Goal: Task Accomplishment & Management: Use online tool/utility

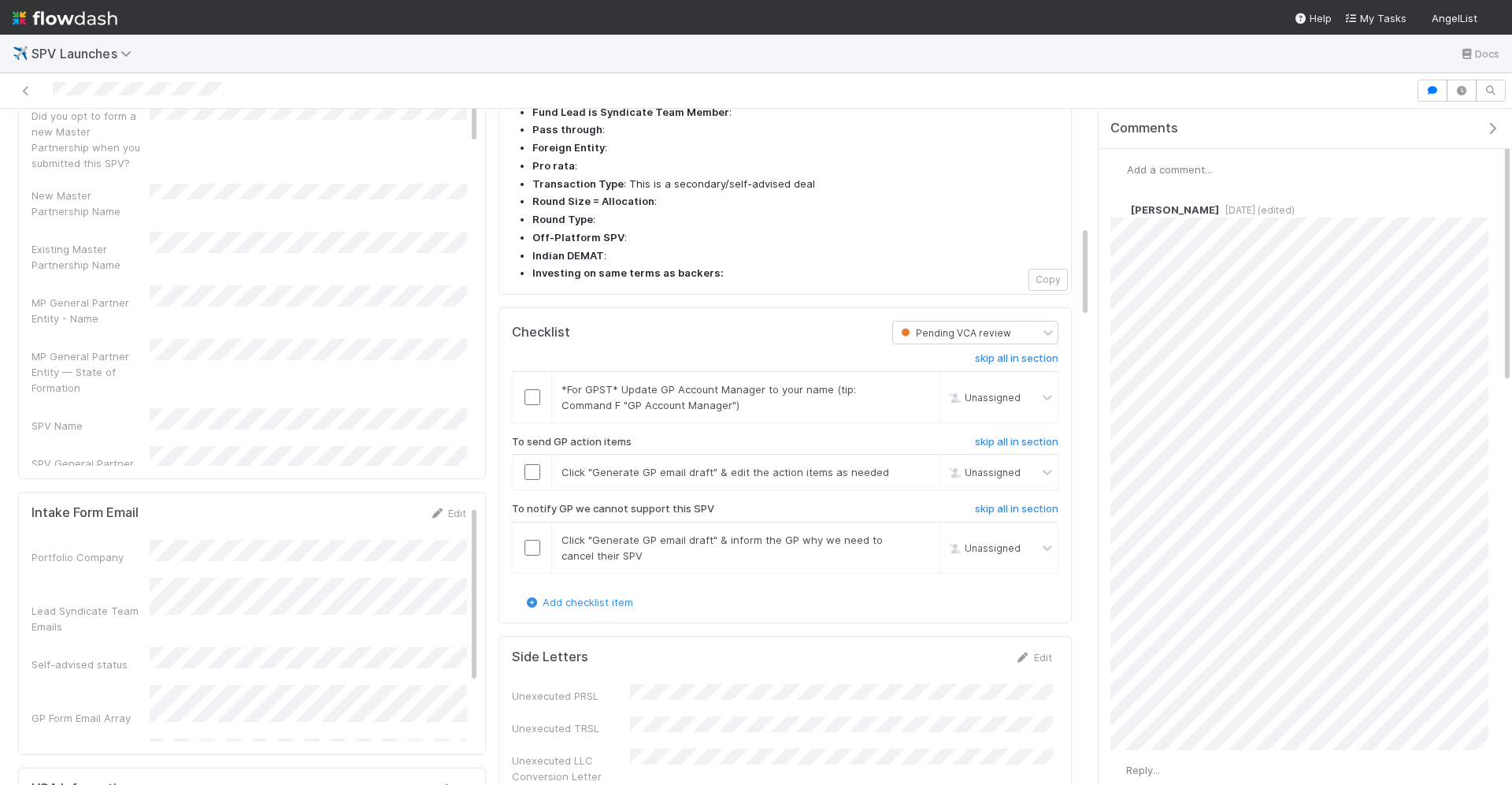
scroll to position [845, 0]
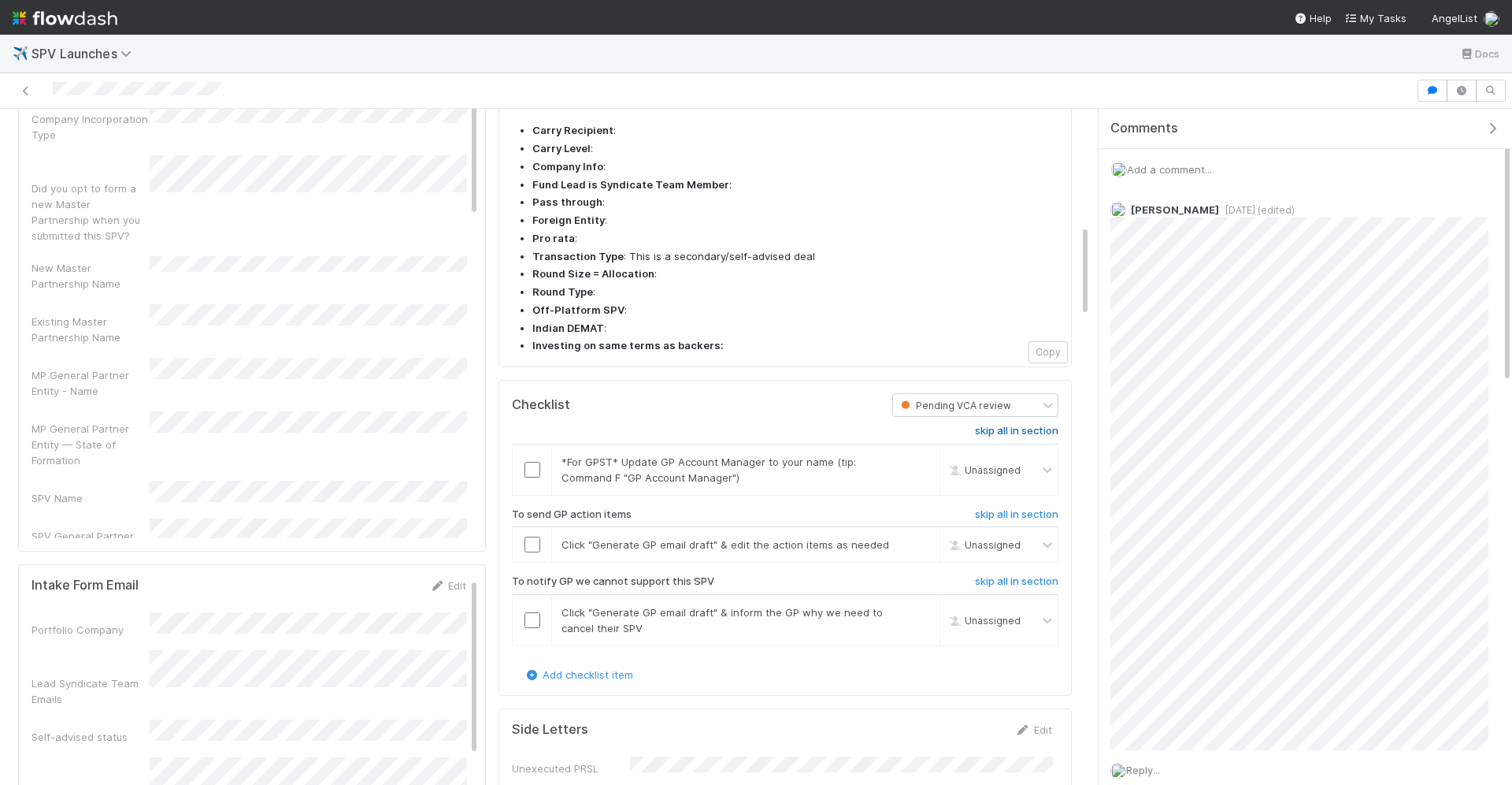
click at [998, 425] on h6 "skip all in section" at bounding box center [1016, 431] width 83 height 13
click at [534, 536] on input "checkbox" at bounding box center [532, 544] width 15 height 15
click at [995, 575] on h6 "skip all in section" at bounding box center [1016, 581] width 83 height 13
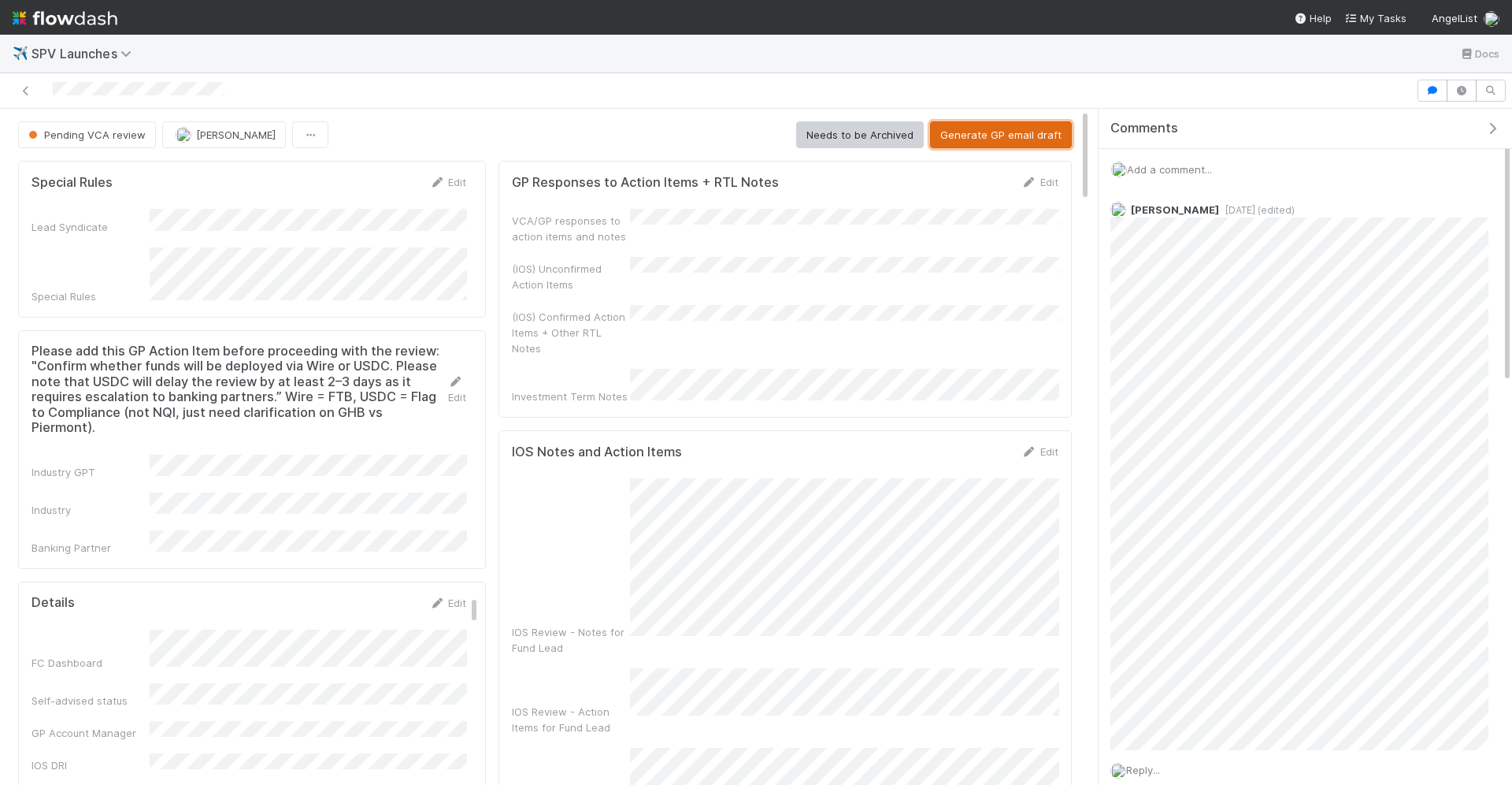
click at [976, 129] on button "Generate GP email draft" at bounding box center [1001, 135] width 142 height 27
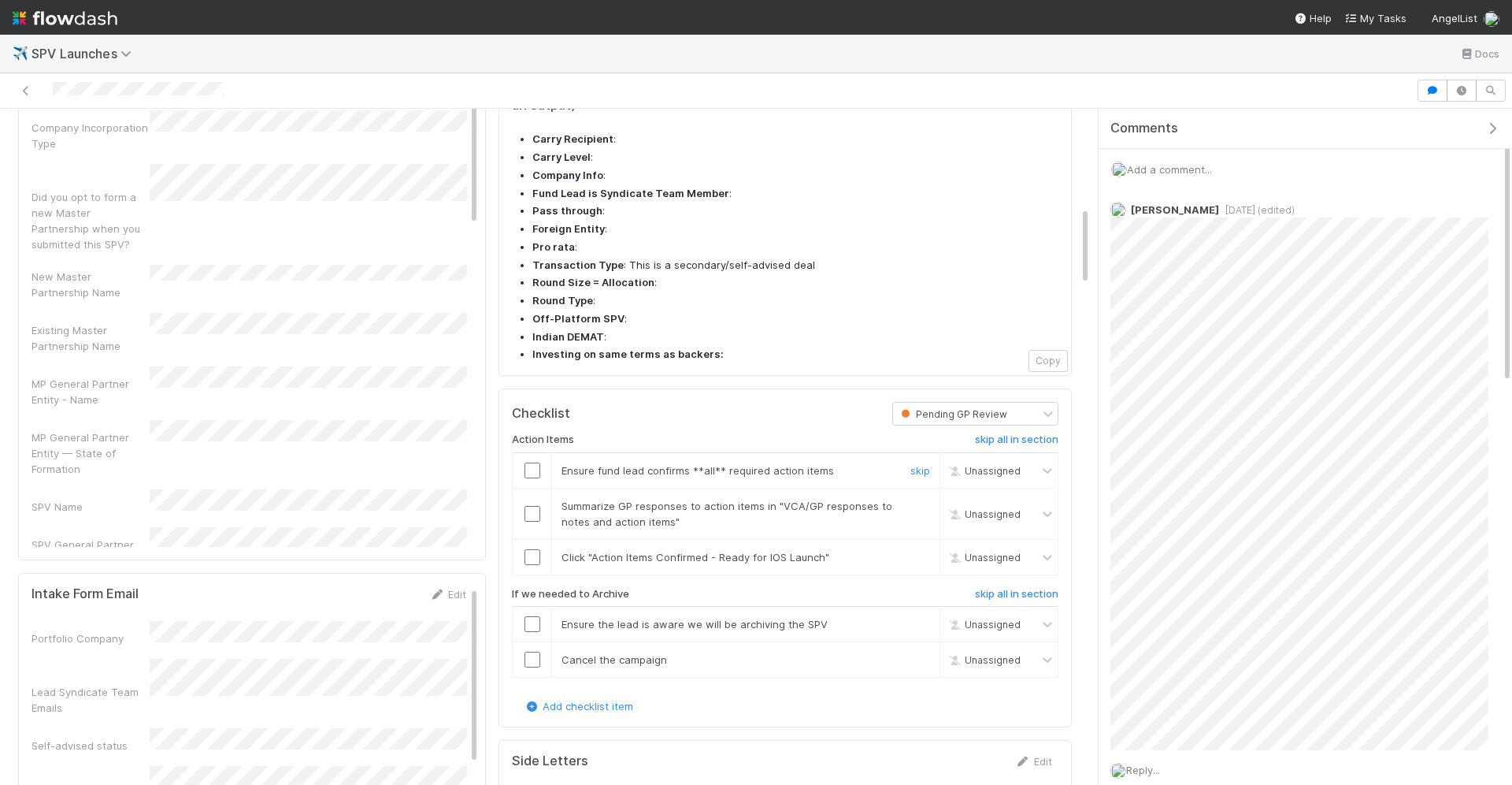
click at [532, 463] on input "checkbox" at bounding box center [532, 470] width 15 height 15
click at [537, 506] on input "checkbox" at bounding box center [532, 513] width 15 height 15
click at [535, 549] on input "checkbox" at bounding box center [532, 557] width 15 height 15
click at [534, 506] on input "checkbox" at bounding box center [532, 513] width 15 height 15
click at [1000, 588] on h6 "skip all in section" at bounding box center [1016, 594] width 83 height 13
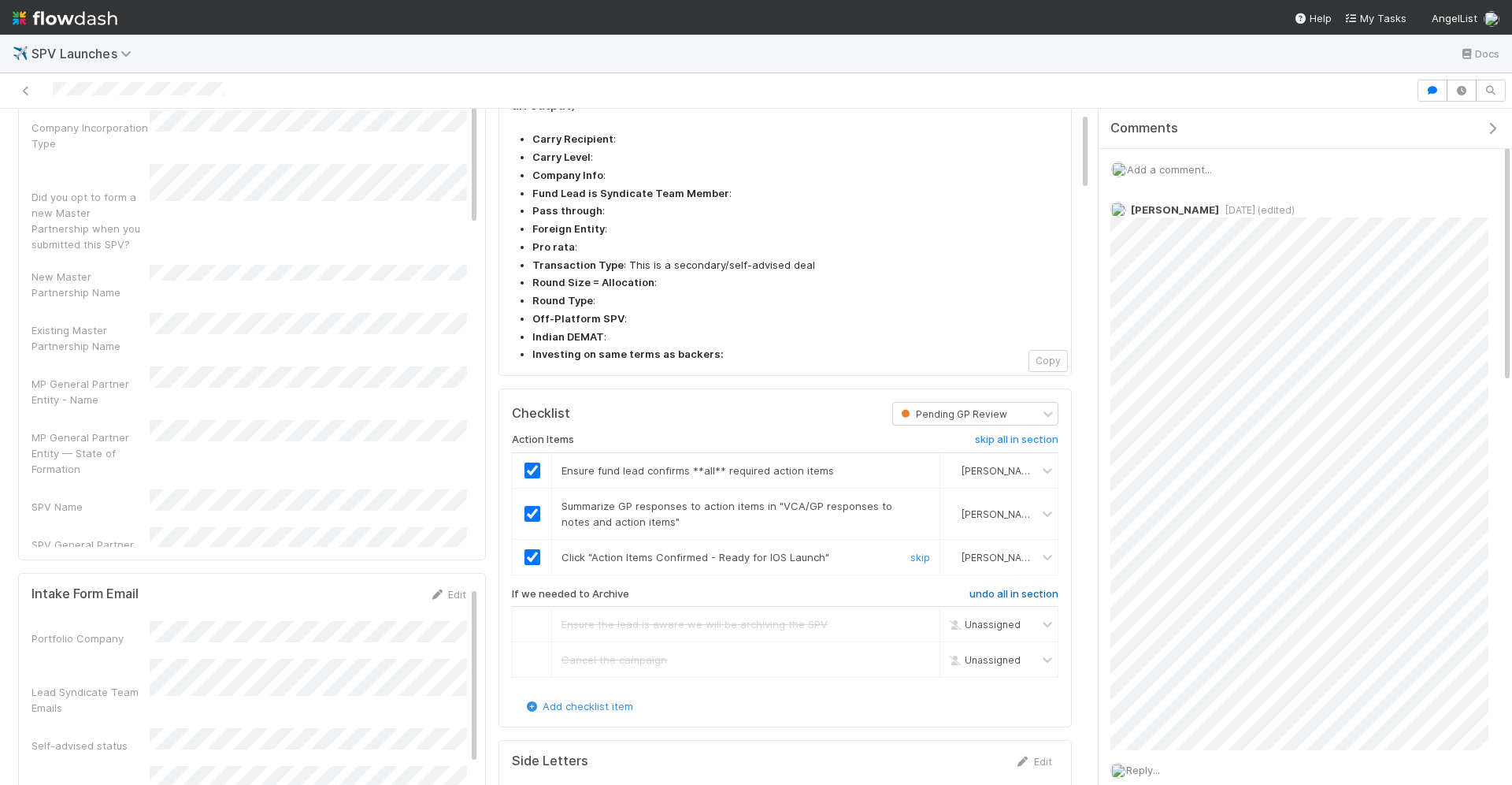
scroll to position [0, 0]
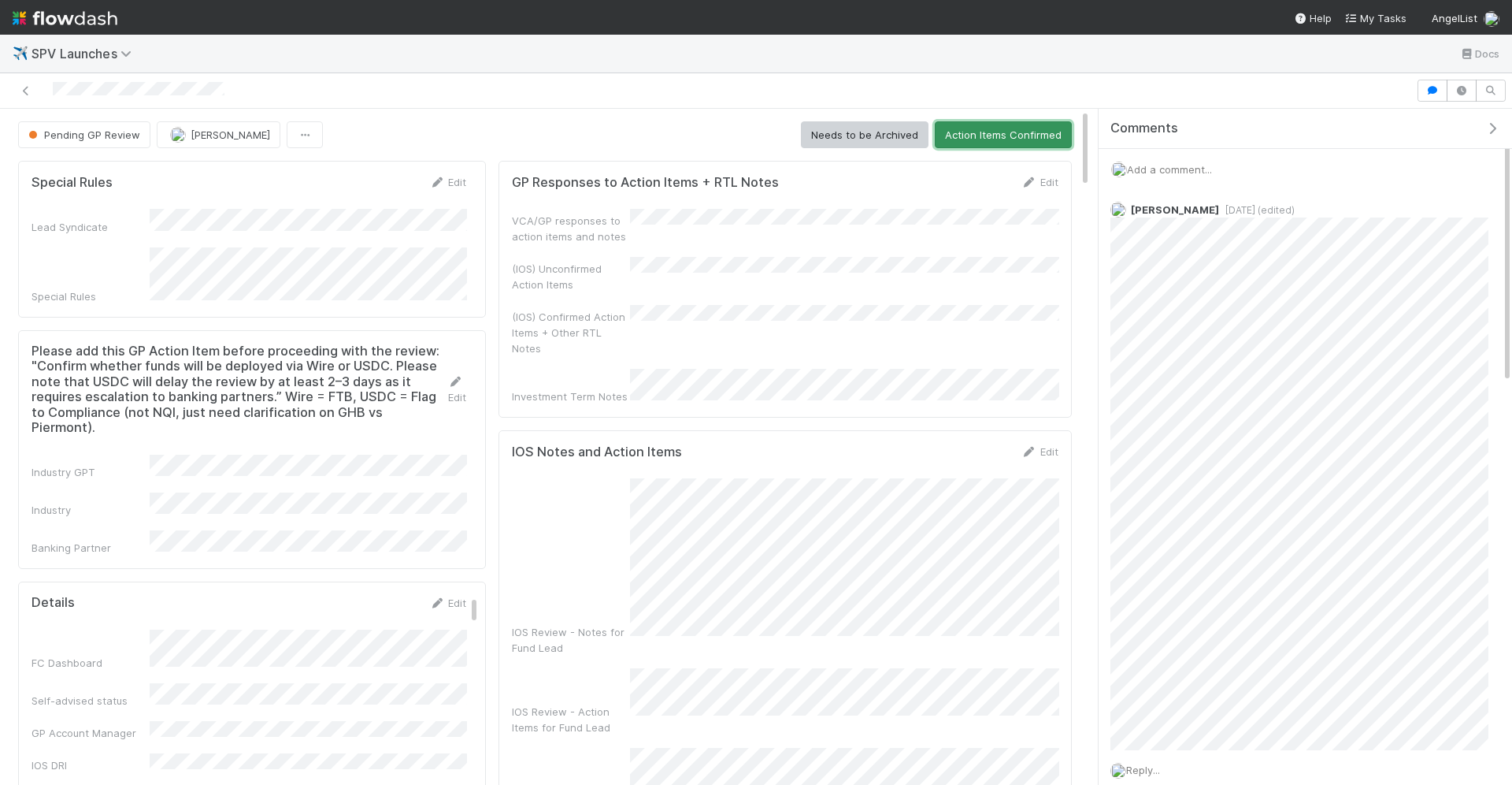
click at [1003, 128] on button "Action Items Confirmed" at bounding box center [1003, 135] width 137 height 27
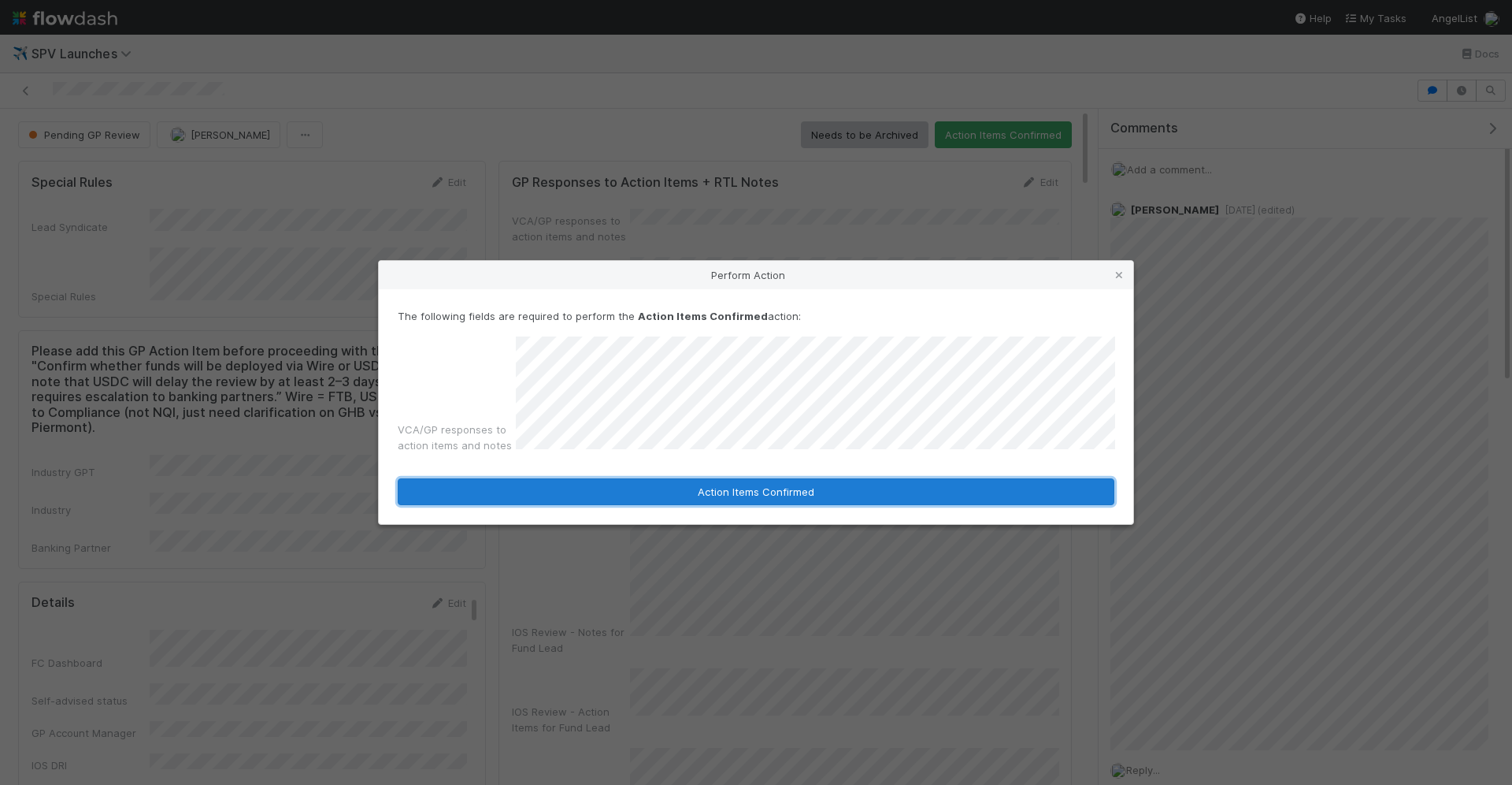
click at [720, 490] on button "Action Items Confirmed" at bounding box center [756, 491] width 717 height 27
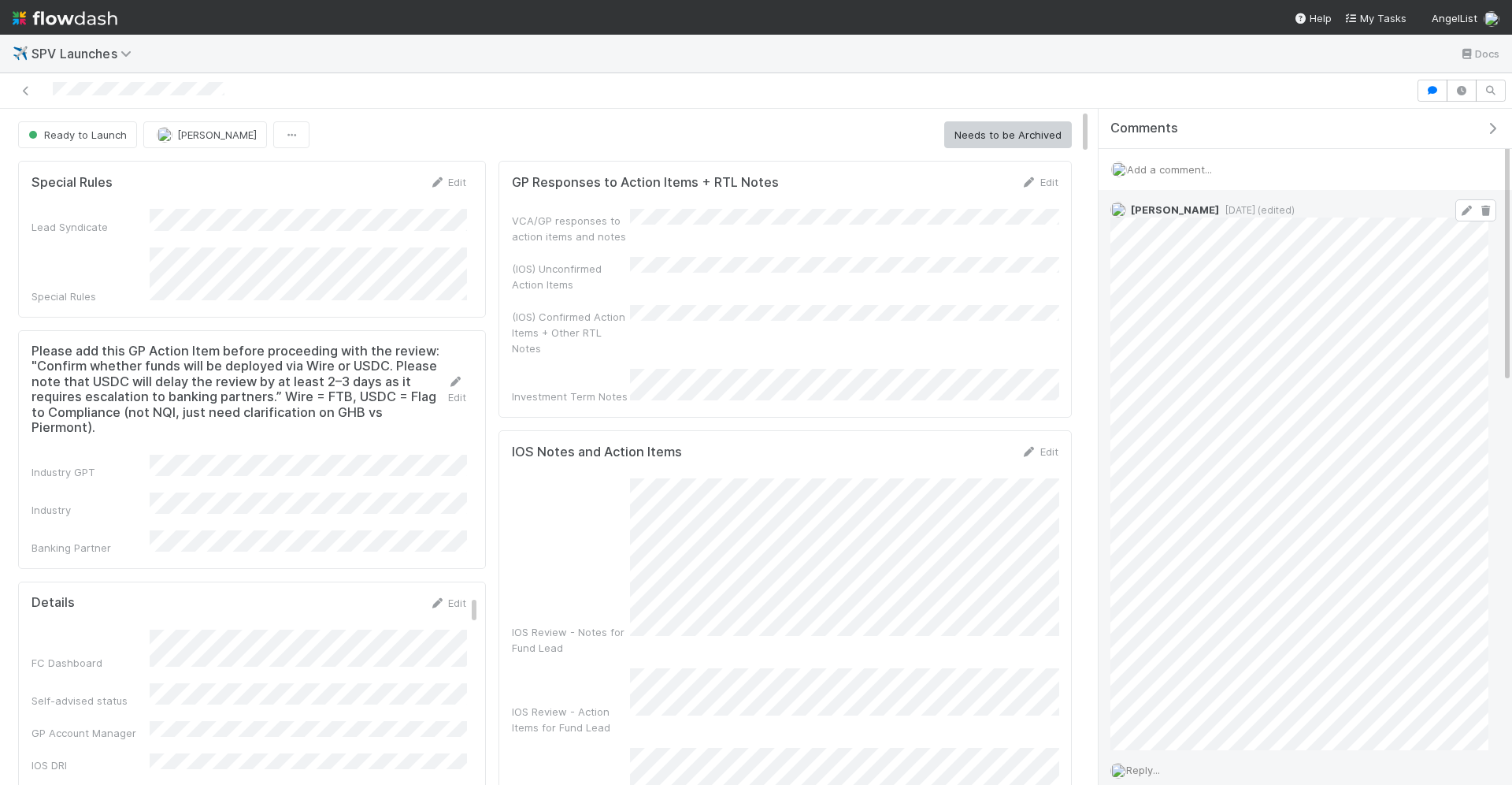
click at [1491, 193] on div "Durga Arjun [DATE] (edited)" at bounding box center [1300, 470] width 402 height 560
